Goal: Information Seeking & Learning: Learn about a topic

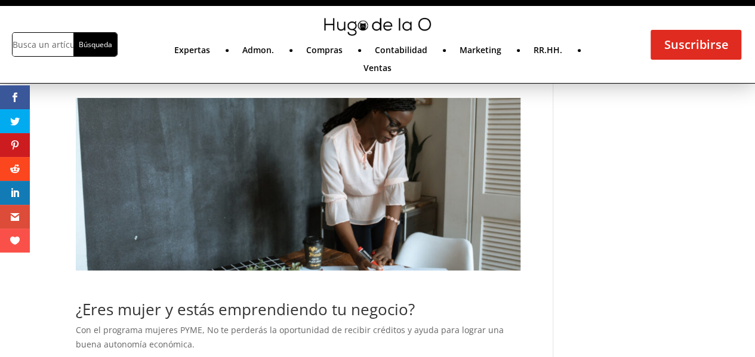
scroll to position [239, 0]
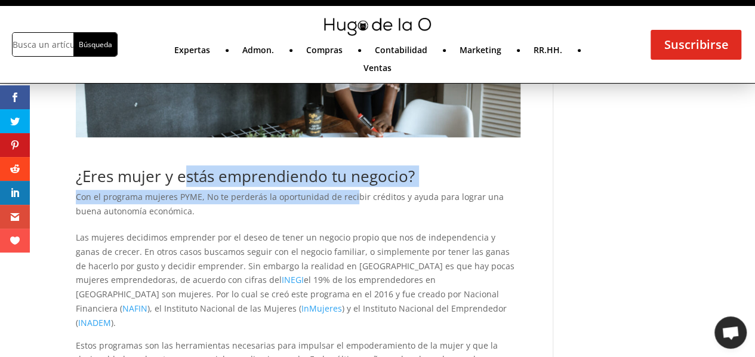
drag, startPoint x: 187, startPoint y: 180, endPoint x: 349, endPoint y: 200, distance: 163.0
click at [352, 199] on div "¿Eres mujer y estás emprendiendo tu negocio? Con el programa mujeres PYME, No t…" at bounding box center [298, 193] width 445 height 50
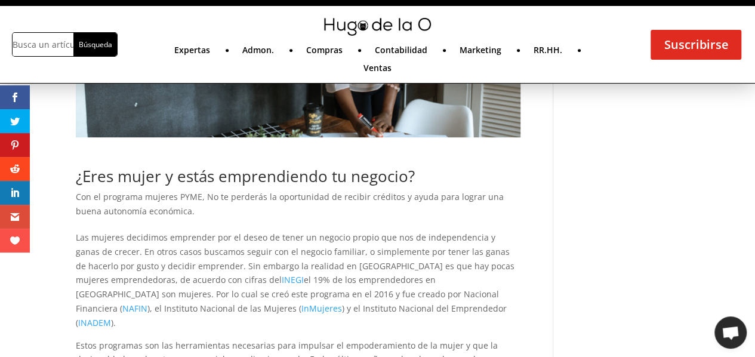
click at [182, 210] on p "Con el programa mujeres PYME, No te perderás la oportunidad de recibir créditos…" at bounding box center [298, 204] width 445 height 29
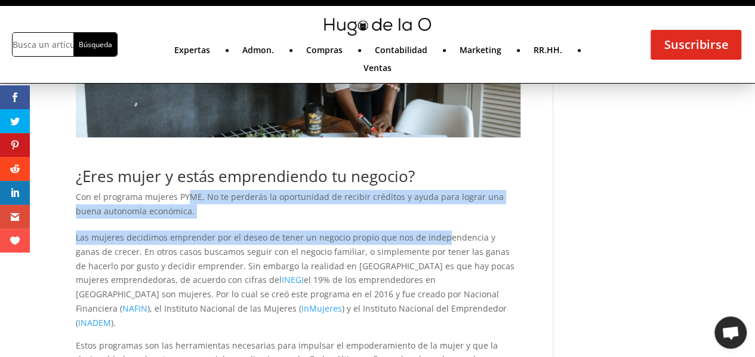
drag, startPoint x: 196, startPoint y: 192, endPoint x: 437, endPoint y: 233, distance: 244.6
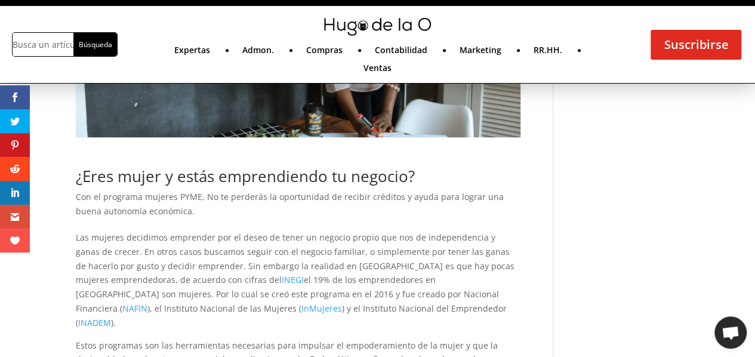
click at [485, 235] on p "Las mujeres decidimos emprender por el deseo de tener un negocio propio que nos…" at bounding box center [298, 284] width 445 height 108
drag, startPoint x: 260, startPoint y: 263, endPoint x: 350, endPoint y: 278, distance: 91.9
click at [339, 273] on p "Las mujeres decidimos emprender por el deseo de tener un negocio propio que nos…" at bounding box center [298, 284] width 445 height 108
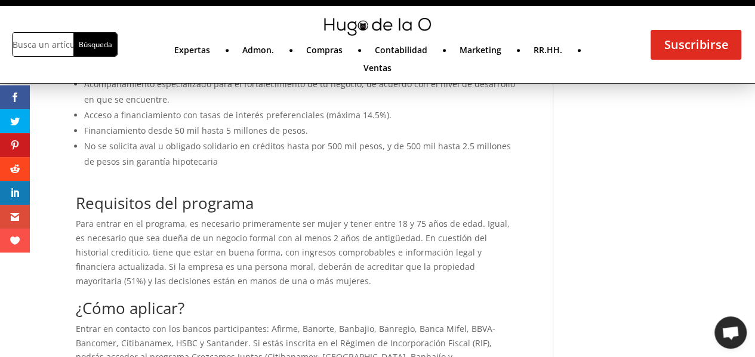
scroll to position [716, 0]
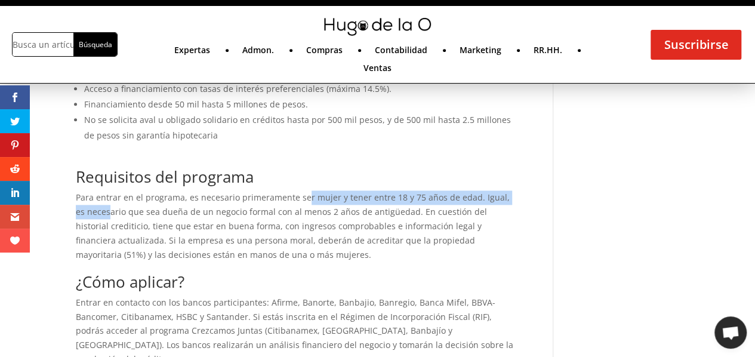
drag, startPoint x: 100, startPoint y: 194, endPoint x: 301, endPoint y: 188, distance: 201.2
click at [301, 190] on p "Para entrar en el programa, es necesario primeramente ser mujer y tener entre 1…" at bounding box center [298, 225] width 445 height 71
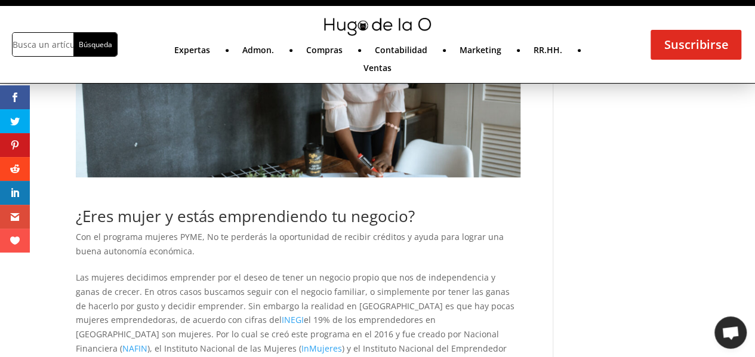
scroll to position [0, 0]
